Goal: Check status: Check status

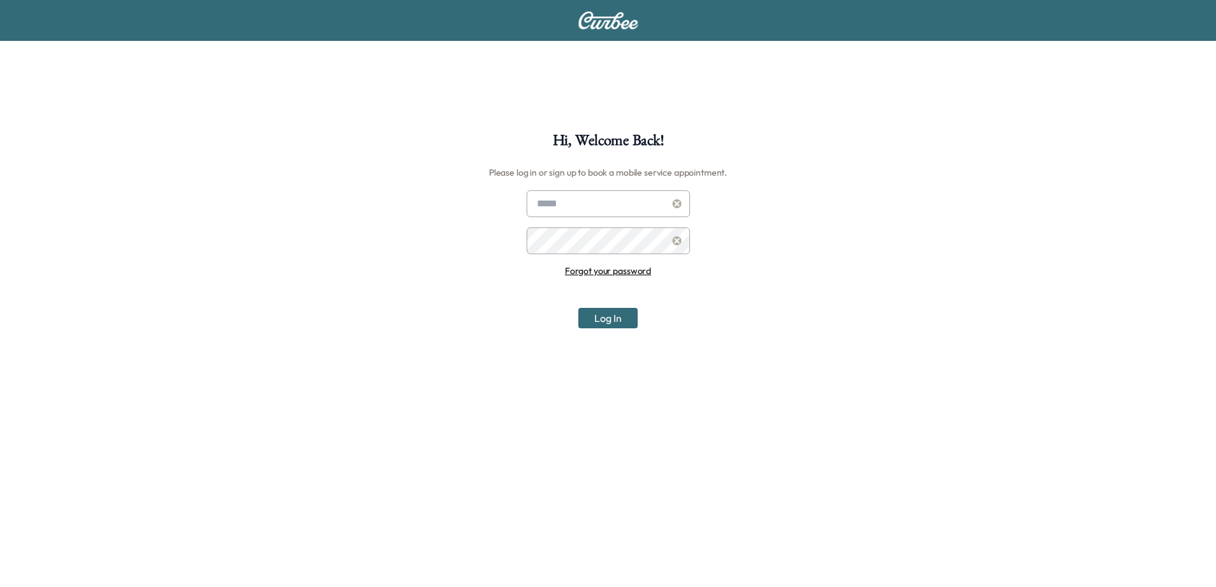
type input "**********"
click at [596, 322] on button "Log In" at bounding box center [607, 318] width 59 height 20
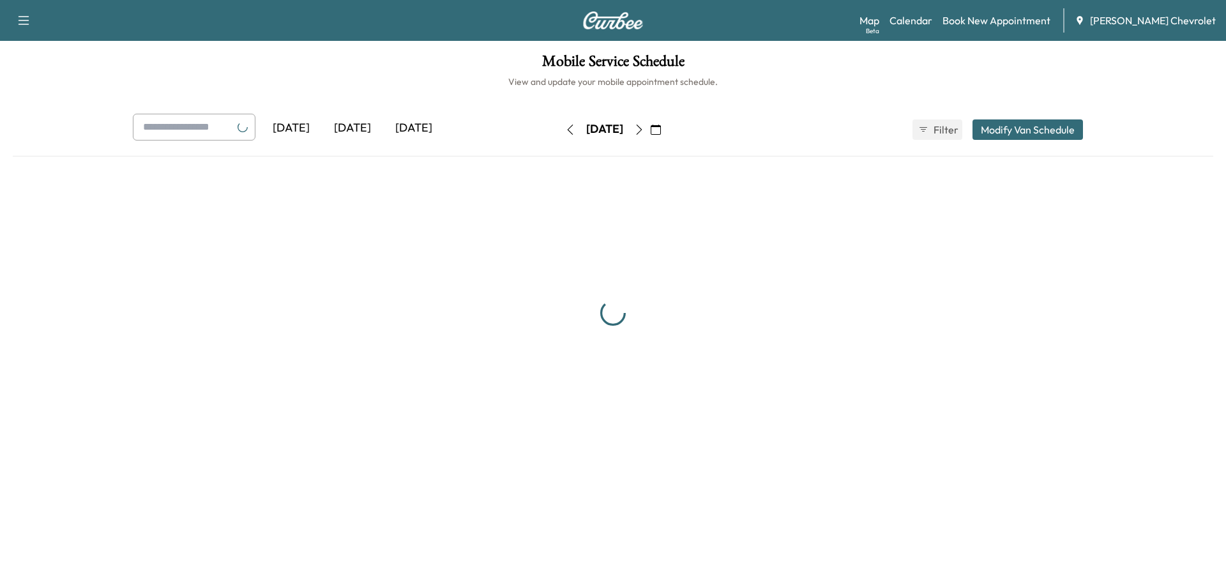
click at [661, 130] on icon "button" at bounding box center [655, 129] width 10 height 10
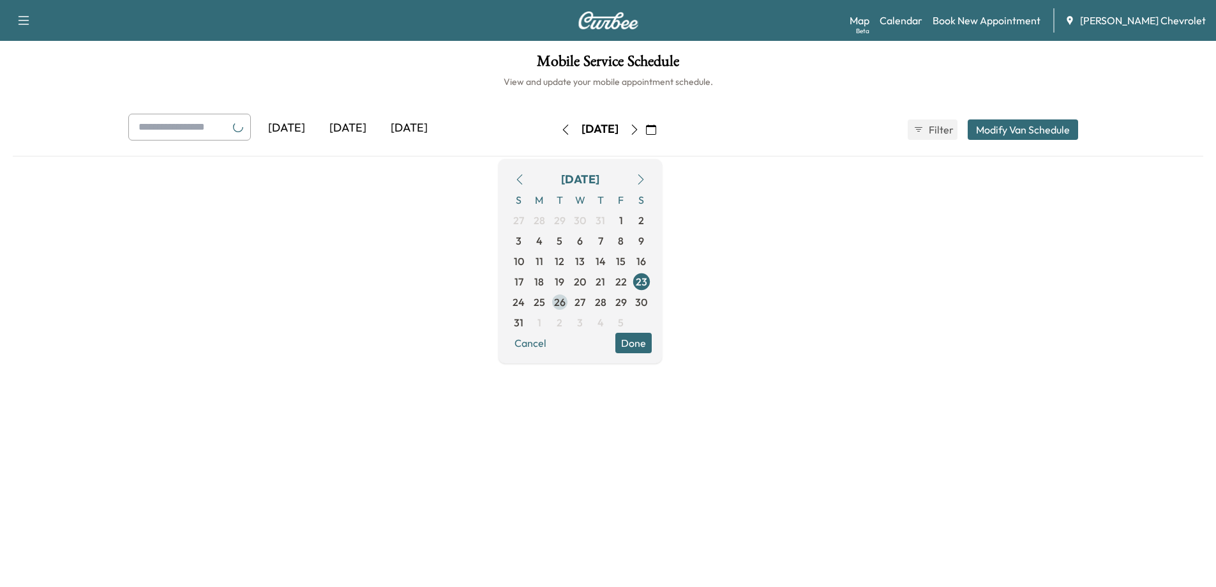
click at [570, 306] on span "26" at bounding box center [560, 302] width 20 height 20
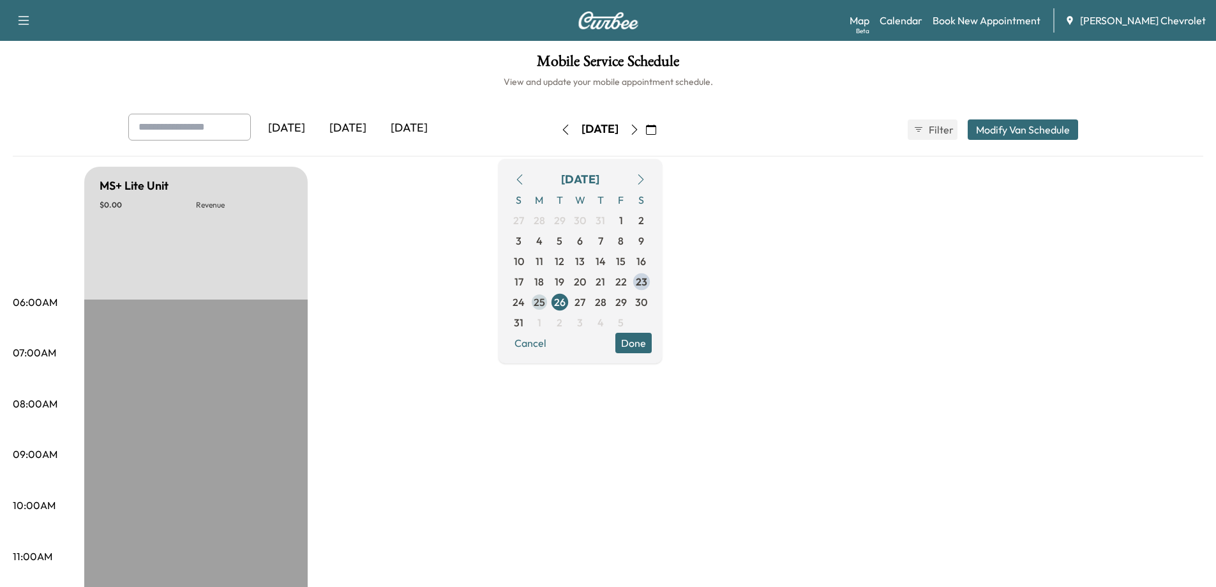
click at [550, 306] on span "25" at bounding box center [539, 302] width 20 height 20
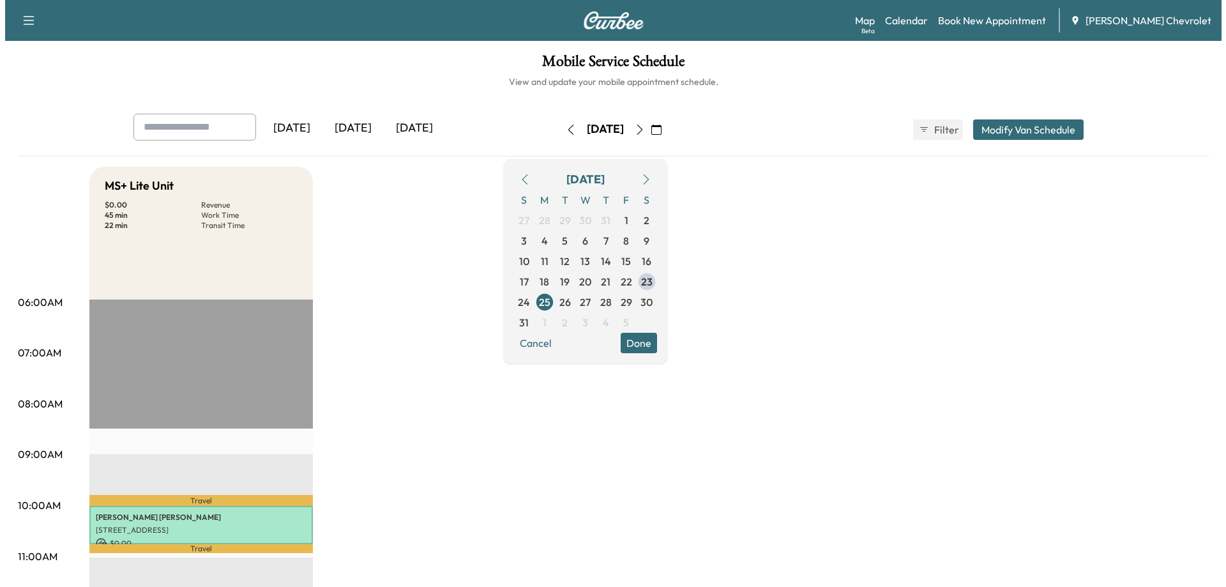
scroll to position [191, 0]
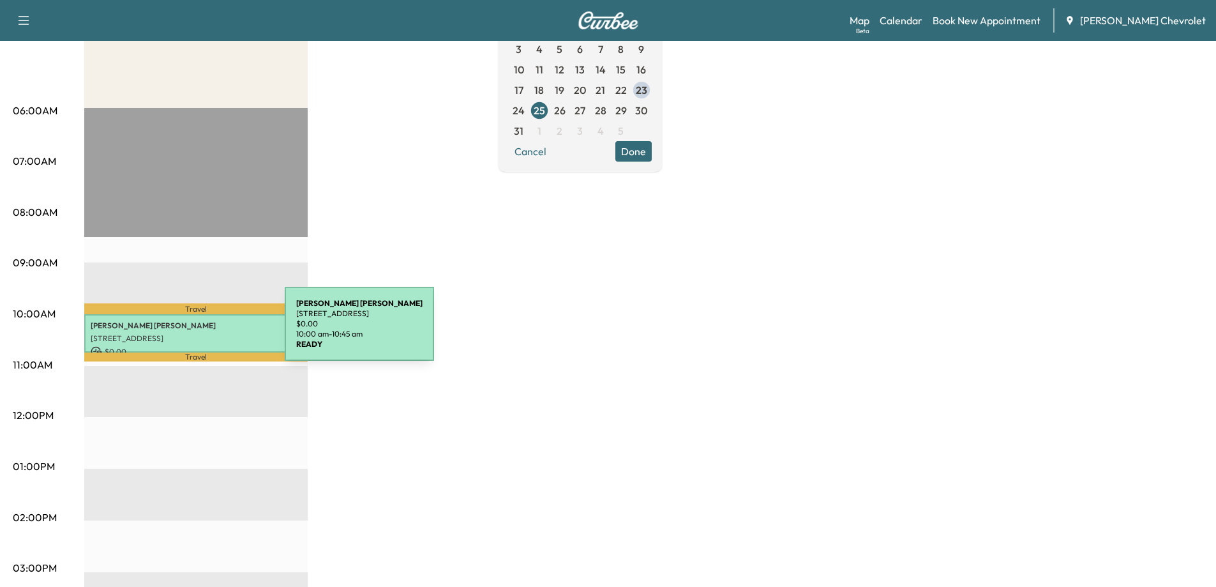
click at [189, 333] on p "[STREET_ADDRESS]" at bounding box center [196, 338] width 211 height 10
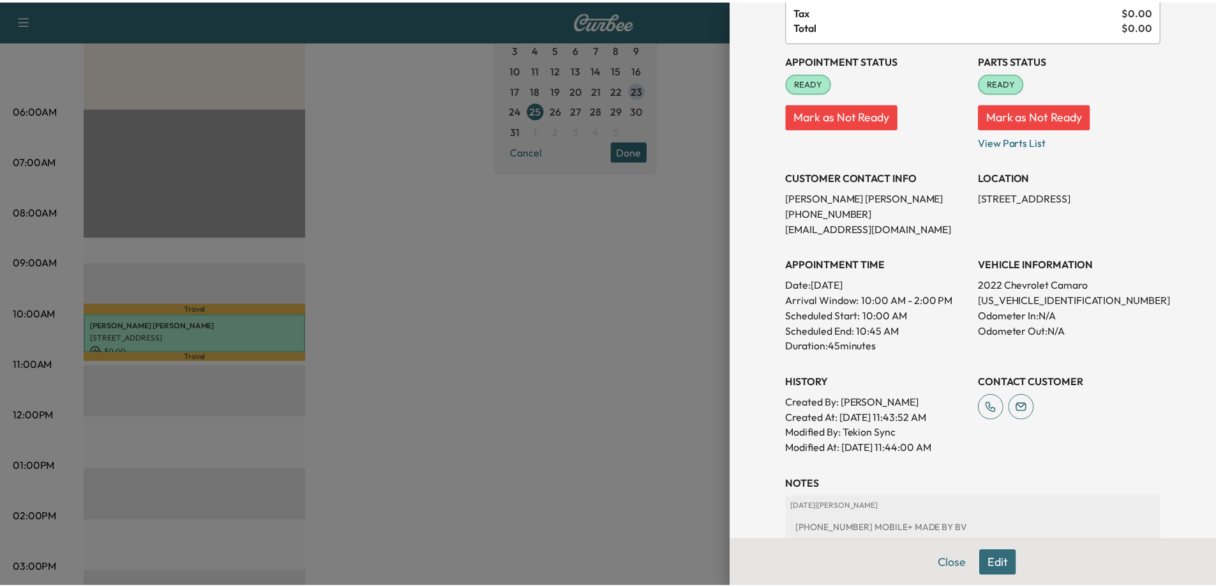
scroll to position [322, 0]
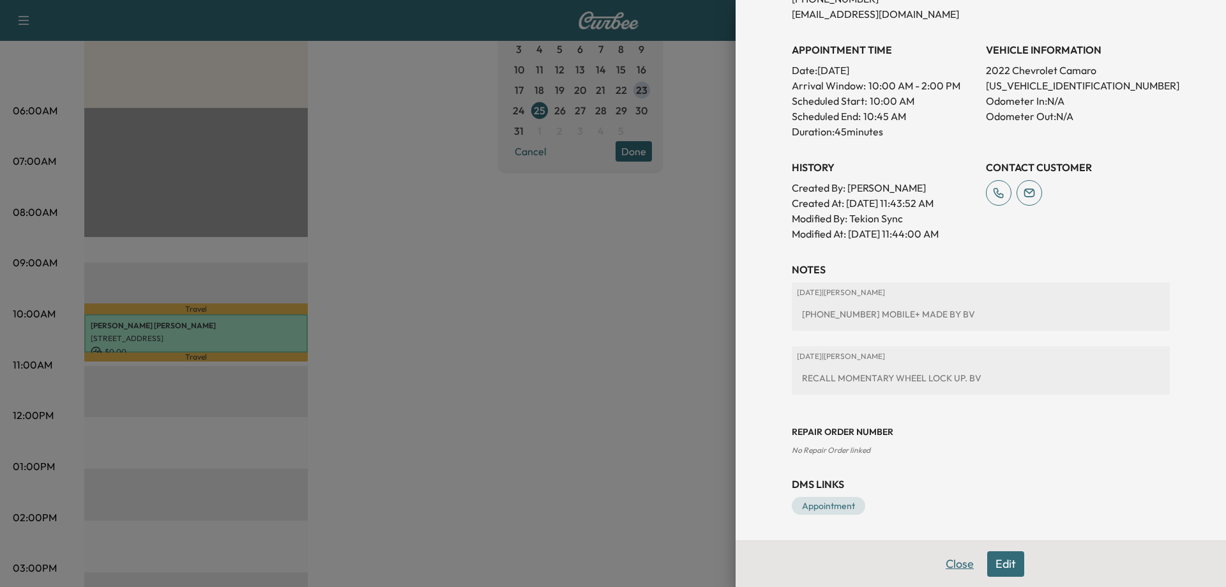
click at [940, 562] on button "Close" at bounding box center [959, 564] width 45 height 26
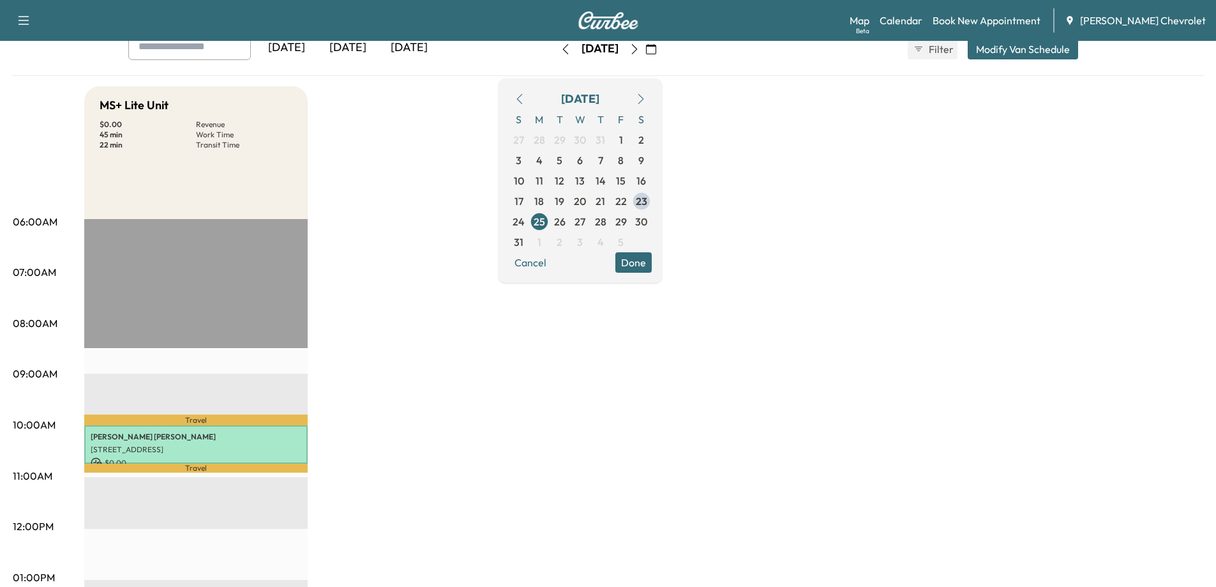
scroll to position [64, 0]
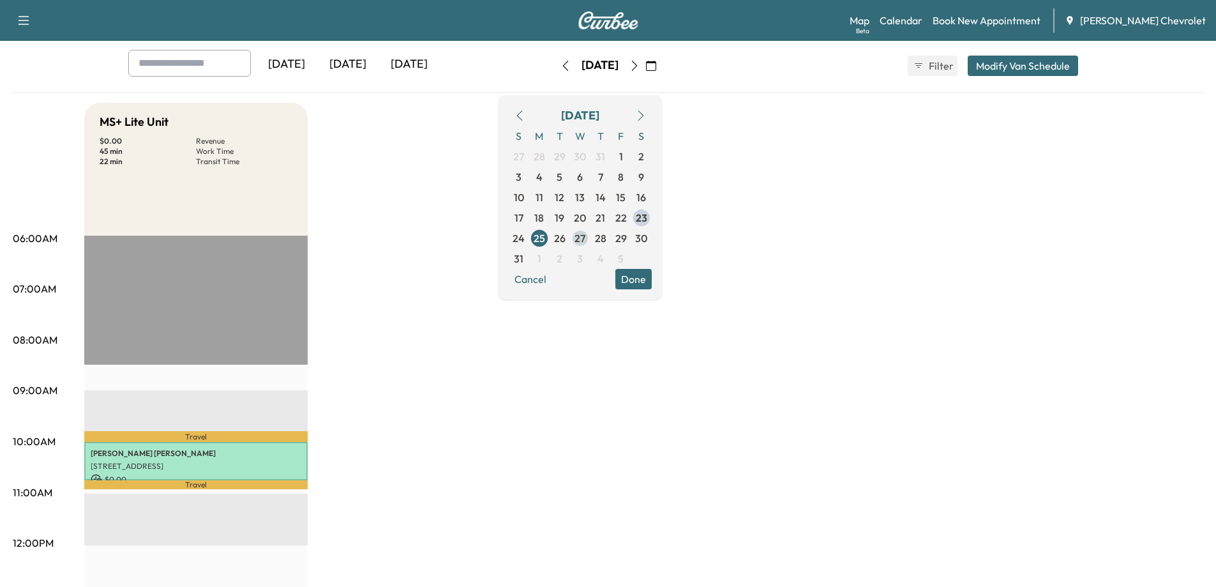
click at [585, 240] on span "27" at bounding box center [579, 237] width 11 height 15
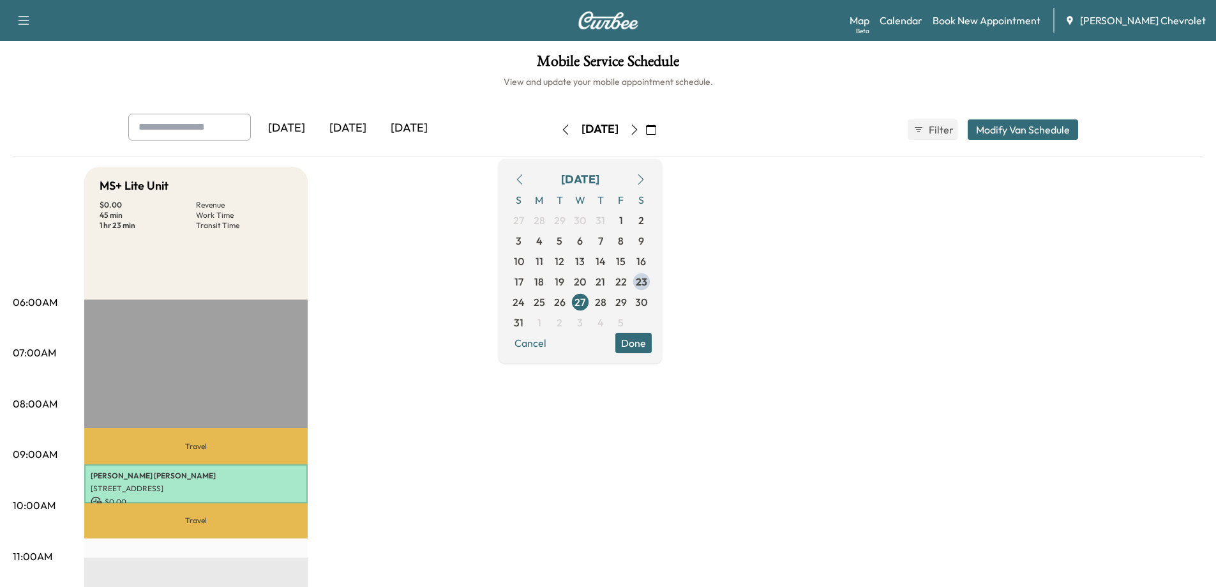
click at [652, 343] on button "Done" at bounding box center [633, 343] width 36 height 20
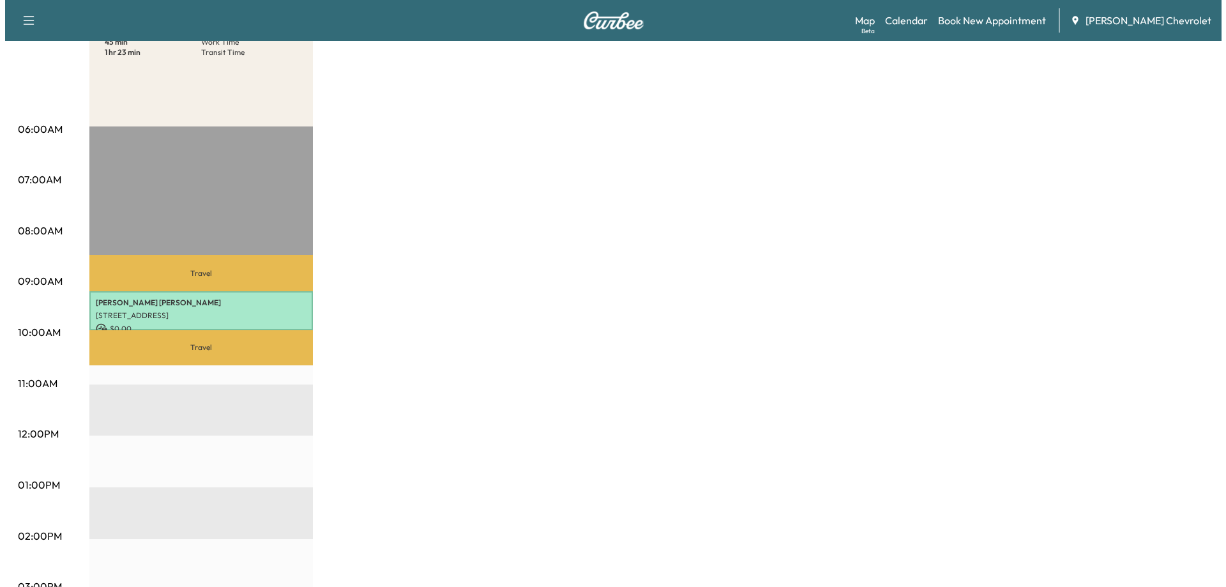
scroll to position [191, 0]
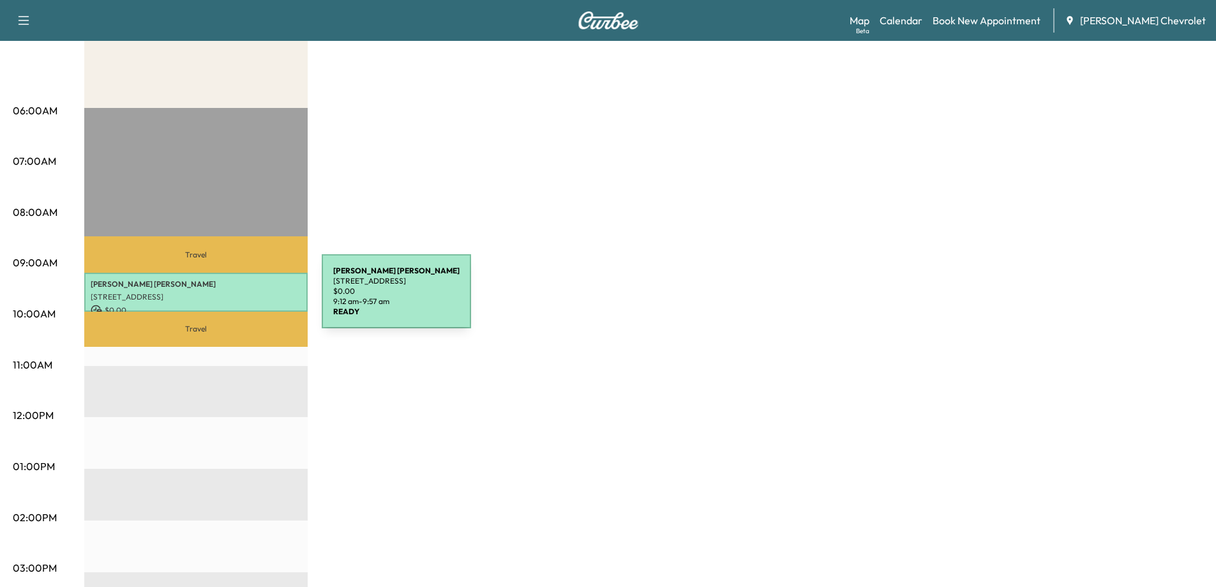
click at [211, 296] on p "[STREET_ADDRESS]" at bounding box center [196, 297] width 211 height 10
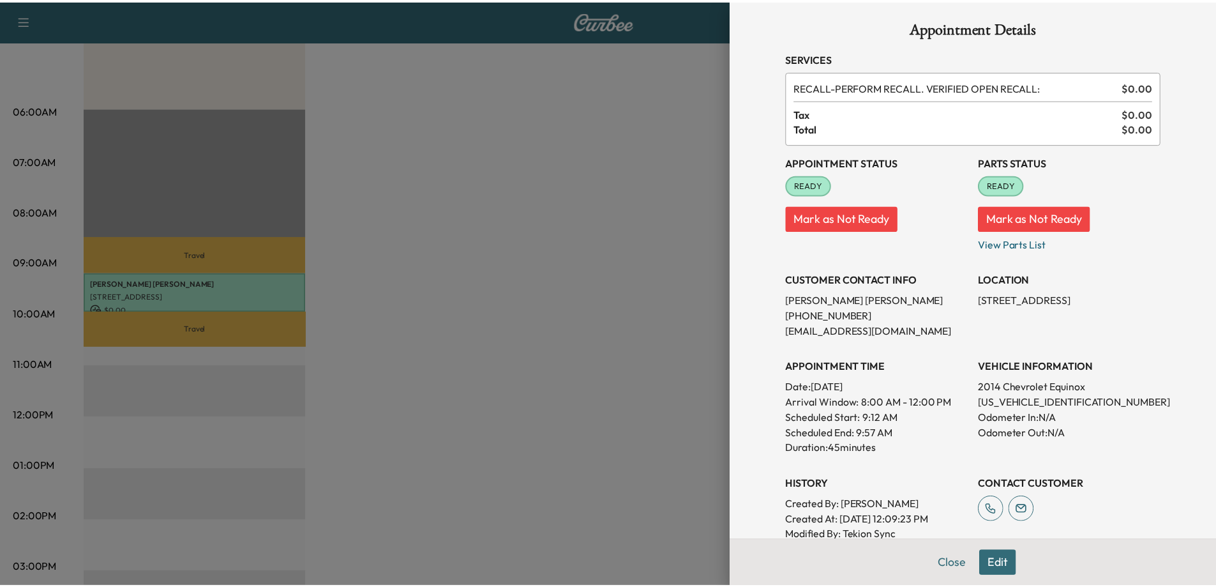
scroll to position [0, 0]
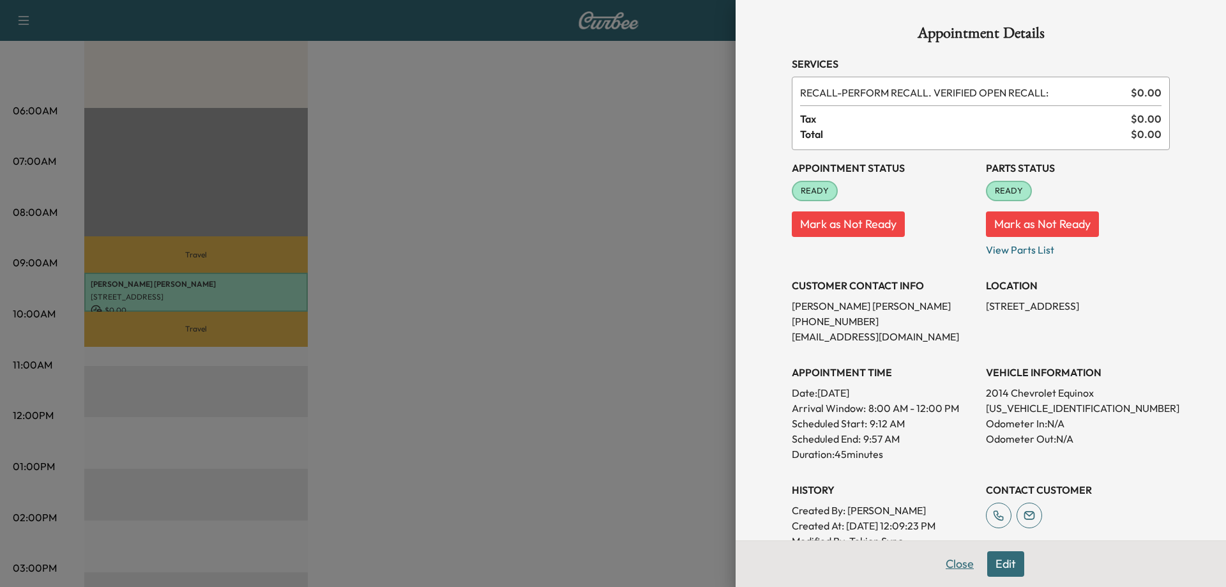
click at [947, 560] on button "Close" at bounding box center [959, 564] width 45 height 26
